Goal: Transaction & Acquisition: Purchase product/service

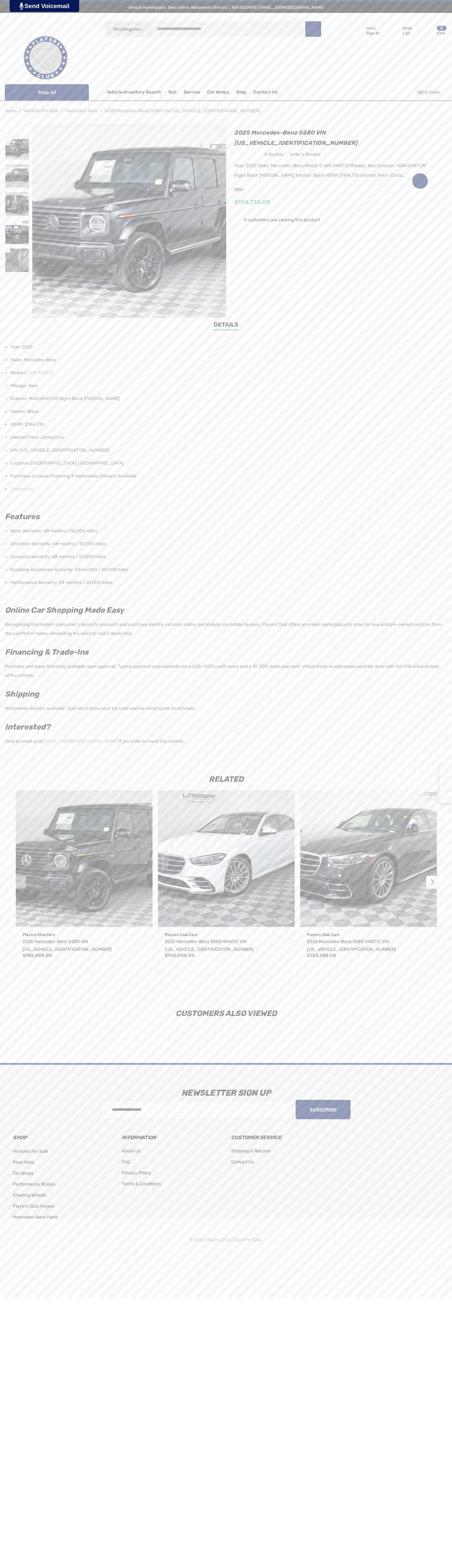
click at [265, 93] on span "Contact Us" at bounding box center [266, 93] width 24 height 7
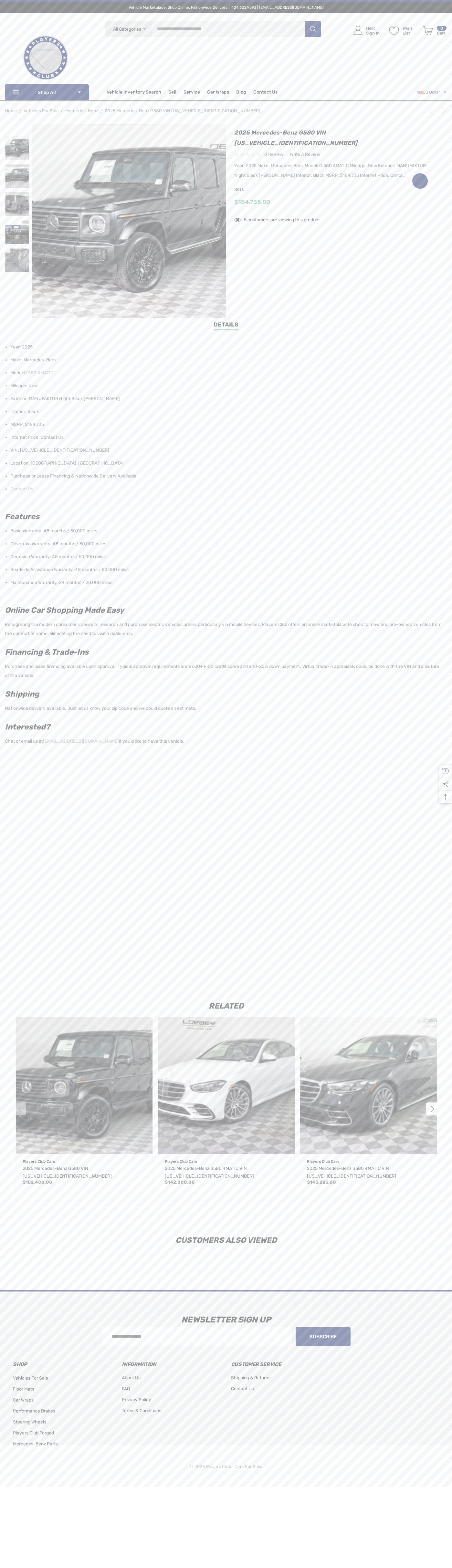
click at [440, 112] on icon "Next" at bounding box center [443, 111] width 7 height 7
click at [331, 133] on h1 "2025 Mercedes-Benz G580 VIN [US_VEHICLE_IDENTIFICATION_NUMBER]" at bounding box center [331, 138] width 194 height 21
click at [17, 176] on img at bounding box center [16, 176] width 24 height 24
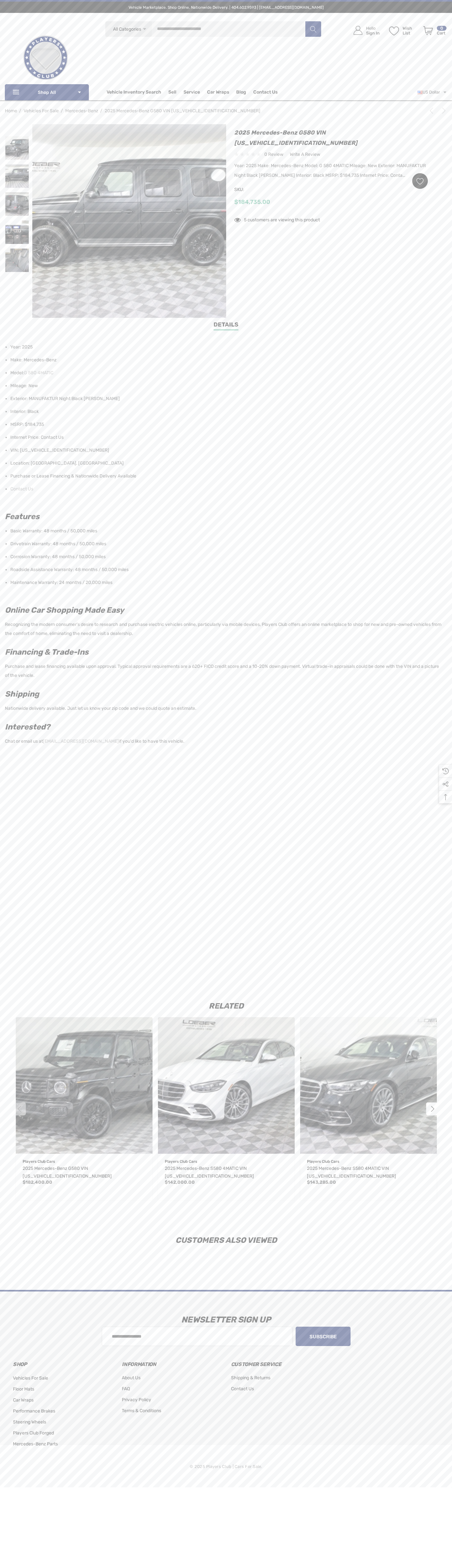
click at [420, 178] on icon "Wish List Wish List" at bounding box center [420, 181] width 7 height 7
click at [390, 194] on input "**********" at bounding box center [390, 199] width 76 height 12
click at [331, 198] on div "$184,735.00" at bounding box center [331, 201] width 194 height 8
click at [226, 326] on link "Details" at bounding box center [225, 325] width 25 height 10
click at [169, 19] on header "Vehicle Marketplace. Shop Online. Nationwide Delivery. | 404.602.9593 | info@pl…" at bounding box center [226, 50] width 452 height 100
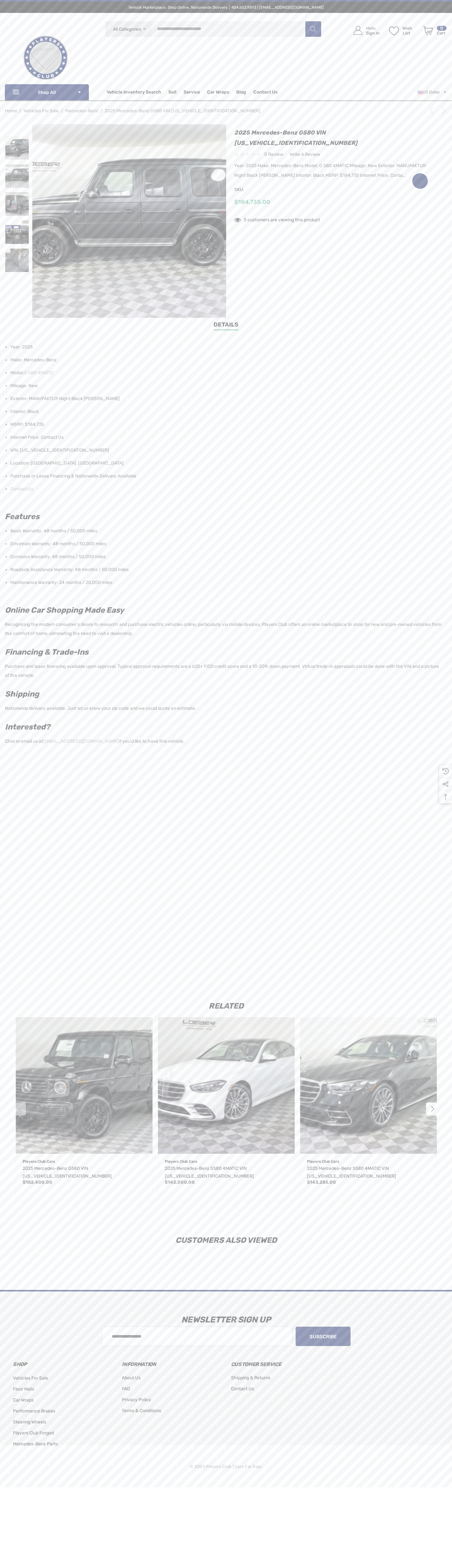
click at [423, 1096] on div "2025 Mercedes-Benz S580 4MATIC VIN W1K6G7GB0SA325823,$143,285.00\a" at bounding box center [368, 1085] width 136 height 136
click at [121, 1487] on html at bounding box center [226, 743] width 452 height 1487
click at [1, 1256] on div "Customers Also Viewed" at bounding box center [226, 1244] width 452 height 41
